Goal: Transaction & Acquisition: Purchase product/service

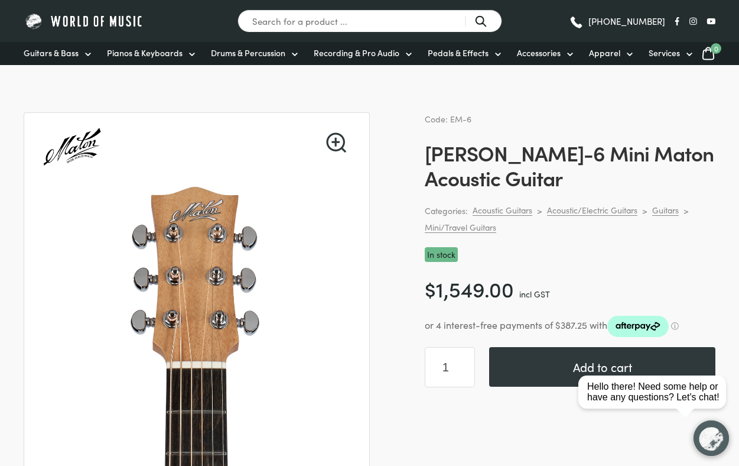
click at [76, 57] on span "Guitars & Bass" at bounding box center [51, 53] width 55 height 12
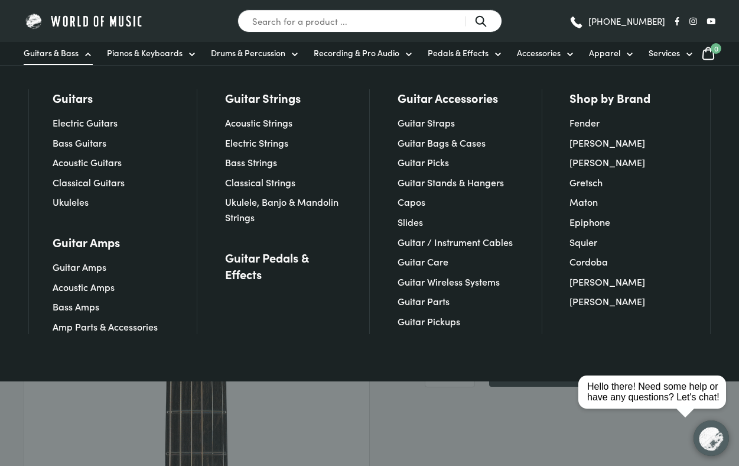
click at [74, 163] on link "Acoustic Guitars" at bounding box center [87, 161] width 69 height 13
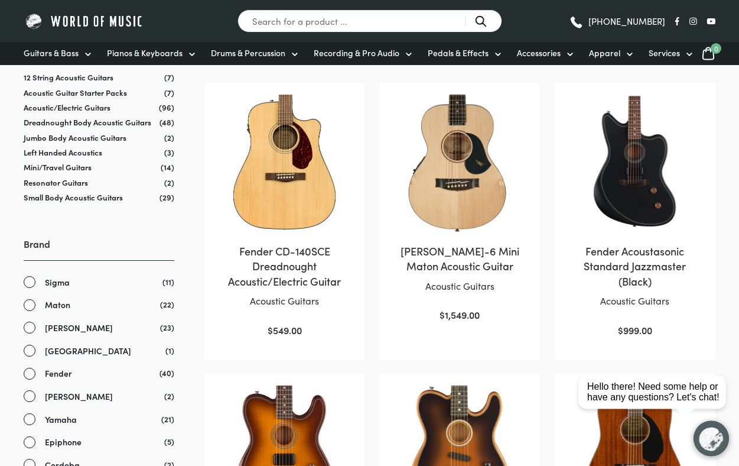
scroll to position [216, 0]
click at [31, 311] on link "Maton" at bounding box center [99, 305] width 151 height 14
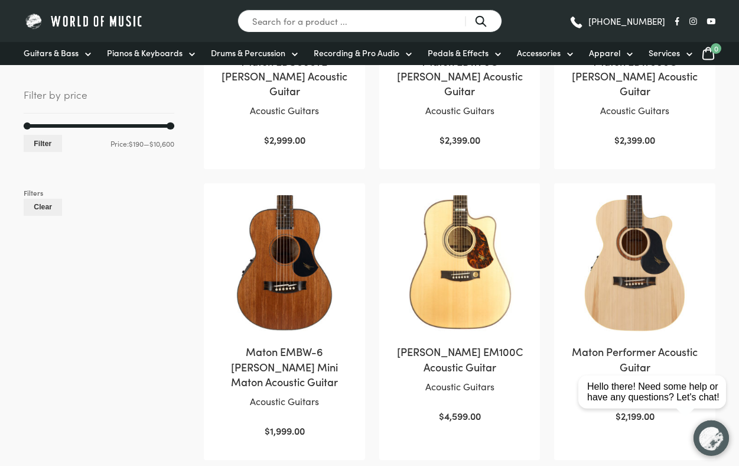
scroll to position [682, 0]
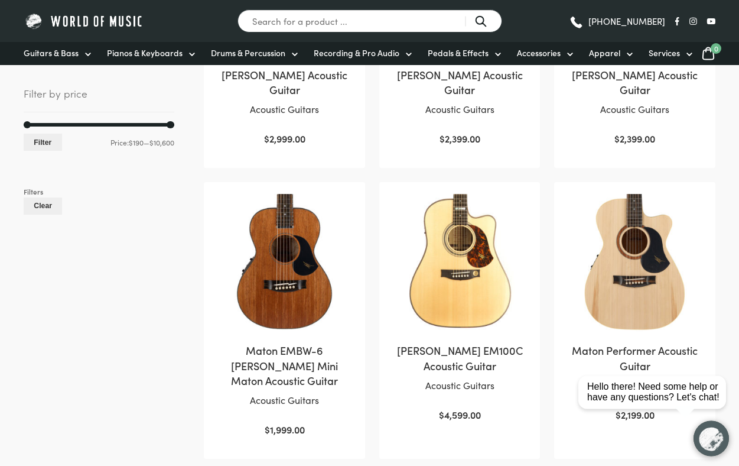
click at [283, 259] on img at bounding box center [285, 263] width 138 height 138
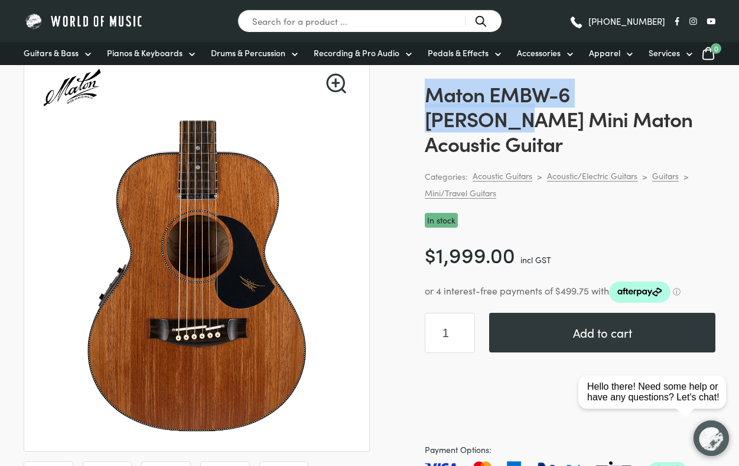
scroll to position [70, 0]
